Goal: Task Accomplishment & Management: Manage account settings

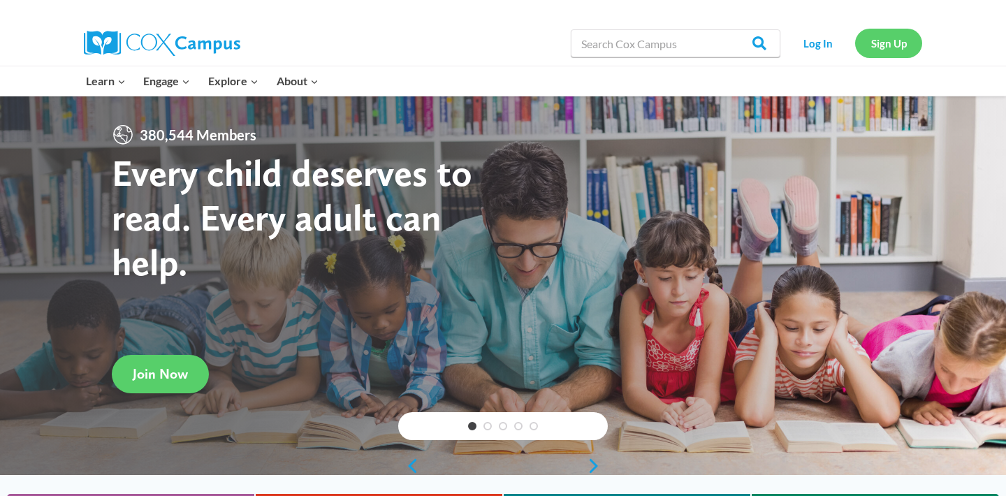
click at [869, 44] on link "Sign Up" at bounding box center [888, 43] width 67 height 29
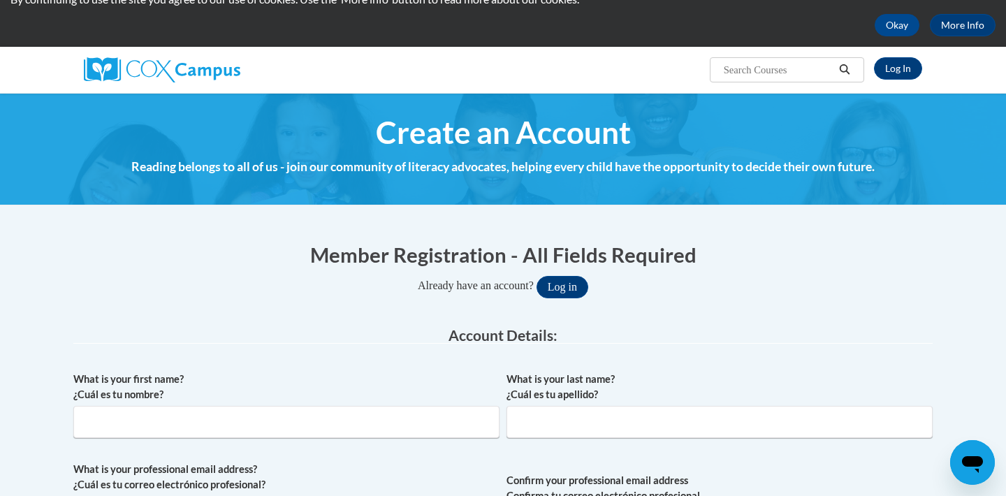
scroll to position [71, 0]
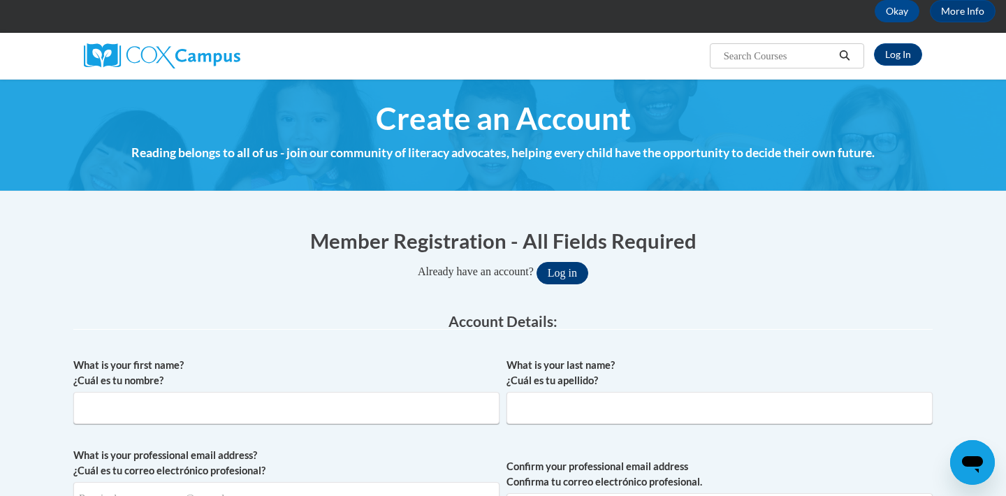
click at [576, 274] on button "Log in" at bounding box center [562, 273] width 52 height 22
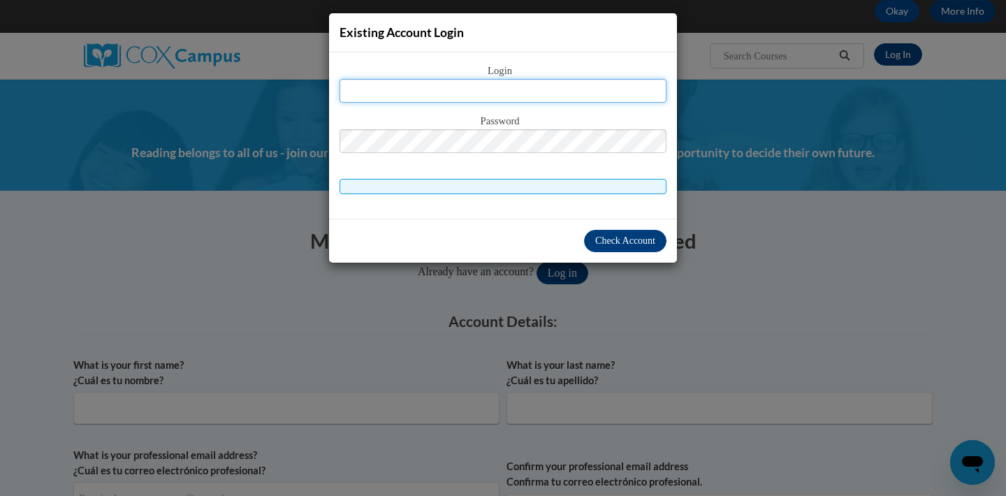
click at [570, 91] on input "text" at bounding box center [502, 91] width 327 height 24
click at [547, 186] on span at bounding box center [502, 186] width 327 height 15
click at [531, 90] on input "text" at bounding box center [502, 91] width 327 height 24
click at [489, 175] on div "Login Password" at bounding box center [502, 128] width 327 height 131
click at [735, 218] on div "Existing Account Login Login Password" at bounding box center [503, 248] width 1006 height 496
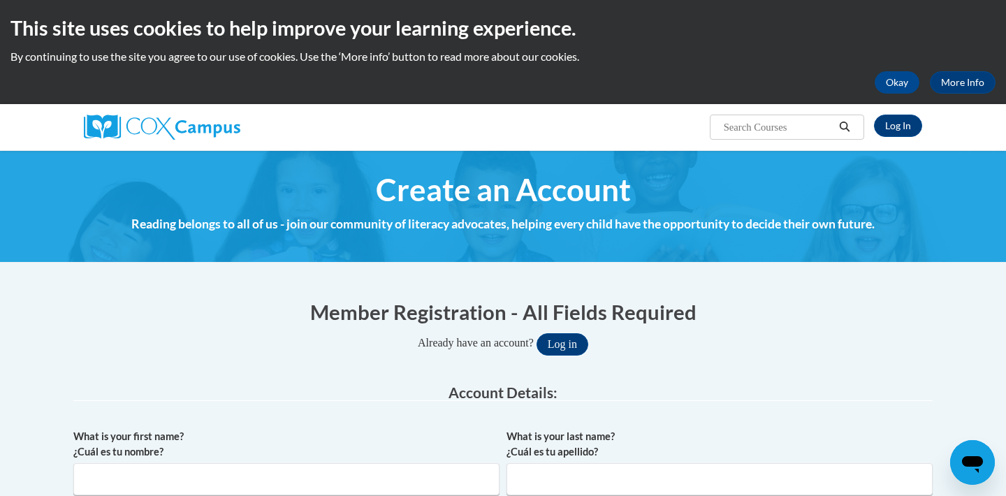
scroll to position [0, 0]
click at [905, 129] on link "Log In" at bounding box center [898, 126] width 48 height 22
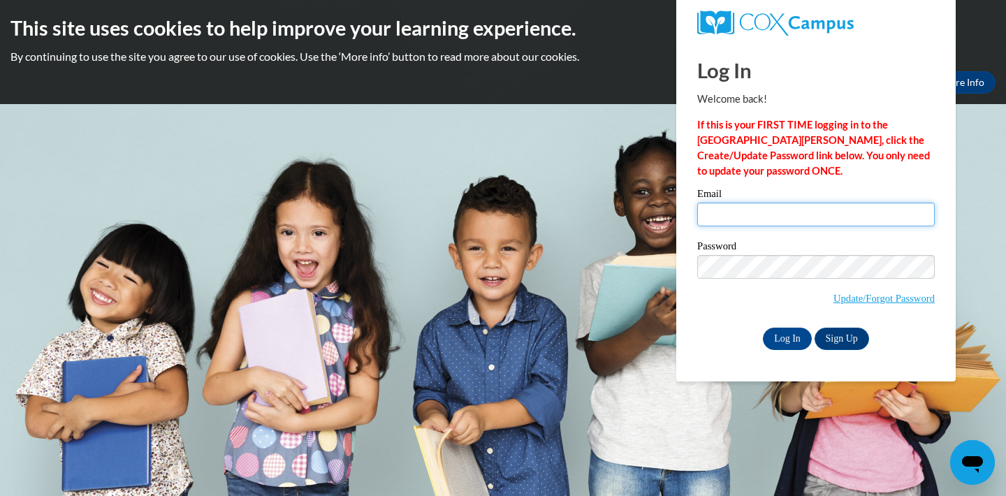
type input "[EMAIL_ADDRESS][DOMAIN_NAME]"
click at [791, 340] on input "Log In" at bounding box center [787, 339] width 49 height 22
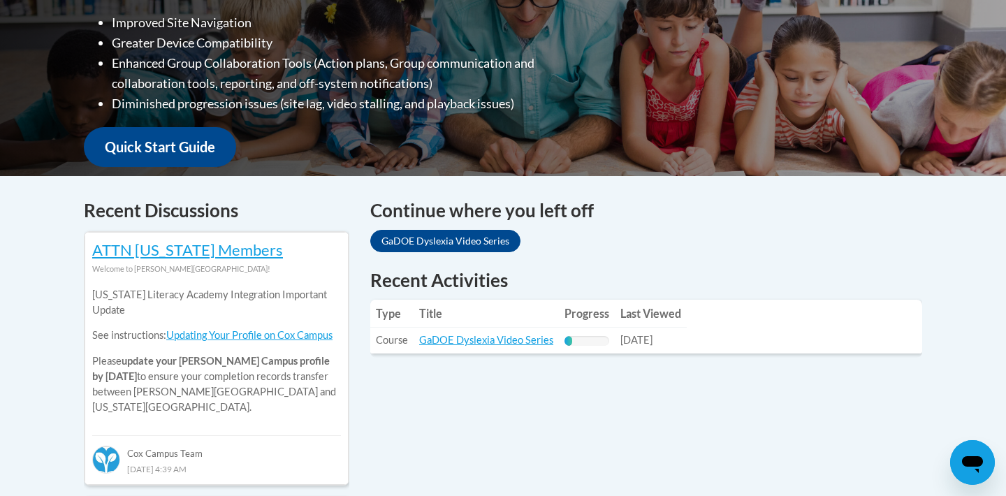
scroll to position [420, 0]
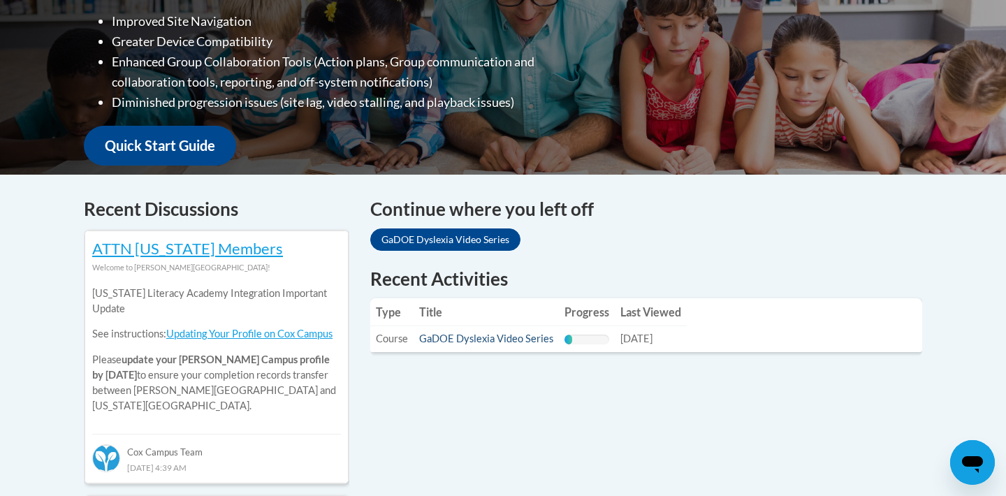
click at [462, 339] on link "GaDOE Dyslexia Video Series" at bounding box center [486, 338] width 134 height 12
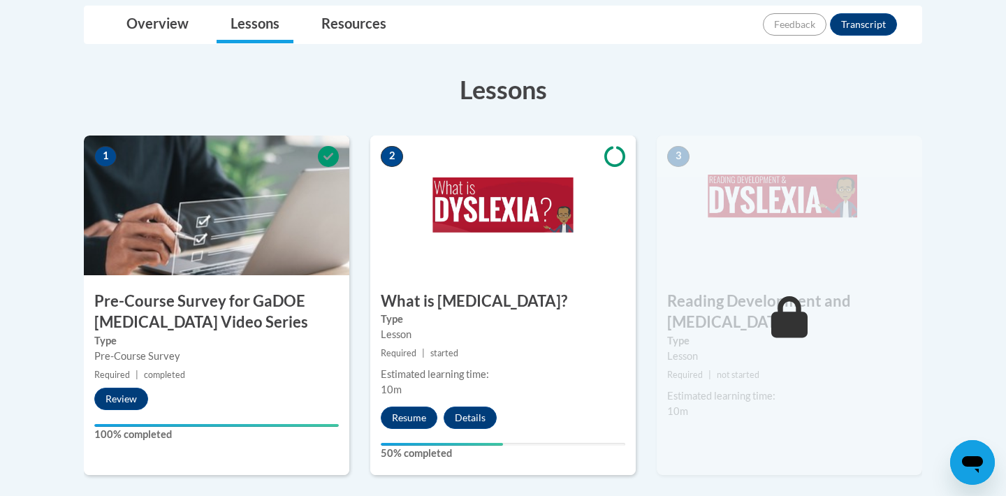
scroll to position [354, 0]
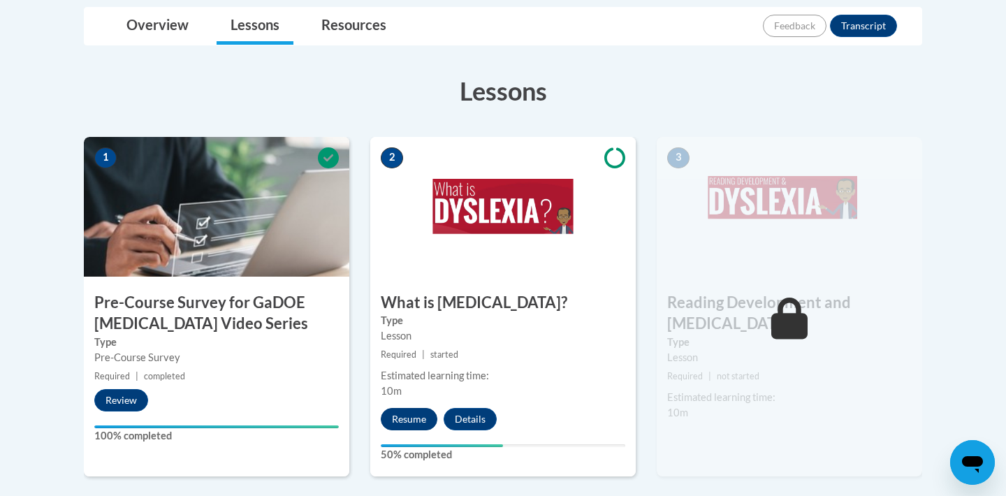
click at [405, 421] on button "Resume" at bounding box center [409, 419] width 57 height 22
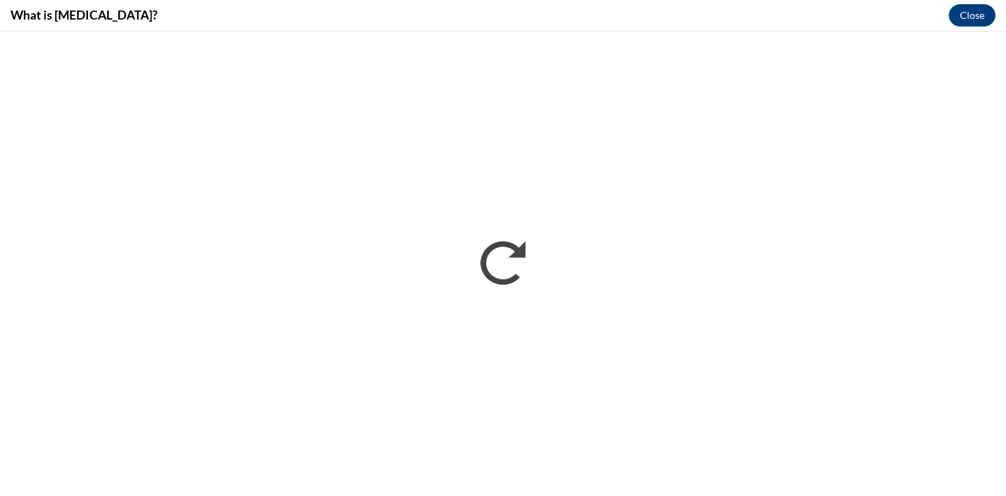
scroll to position [0, 0]
